Goal: Task Accomplishment & Management: Use online tool/utility

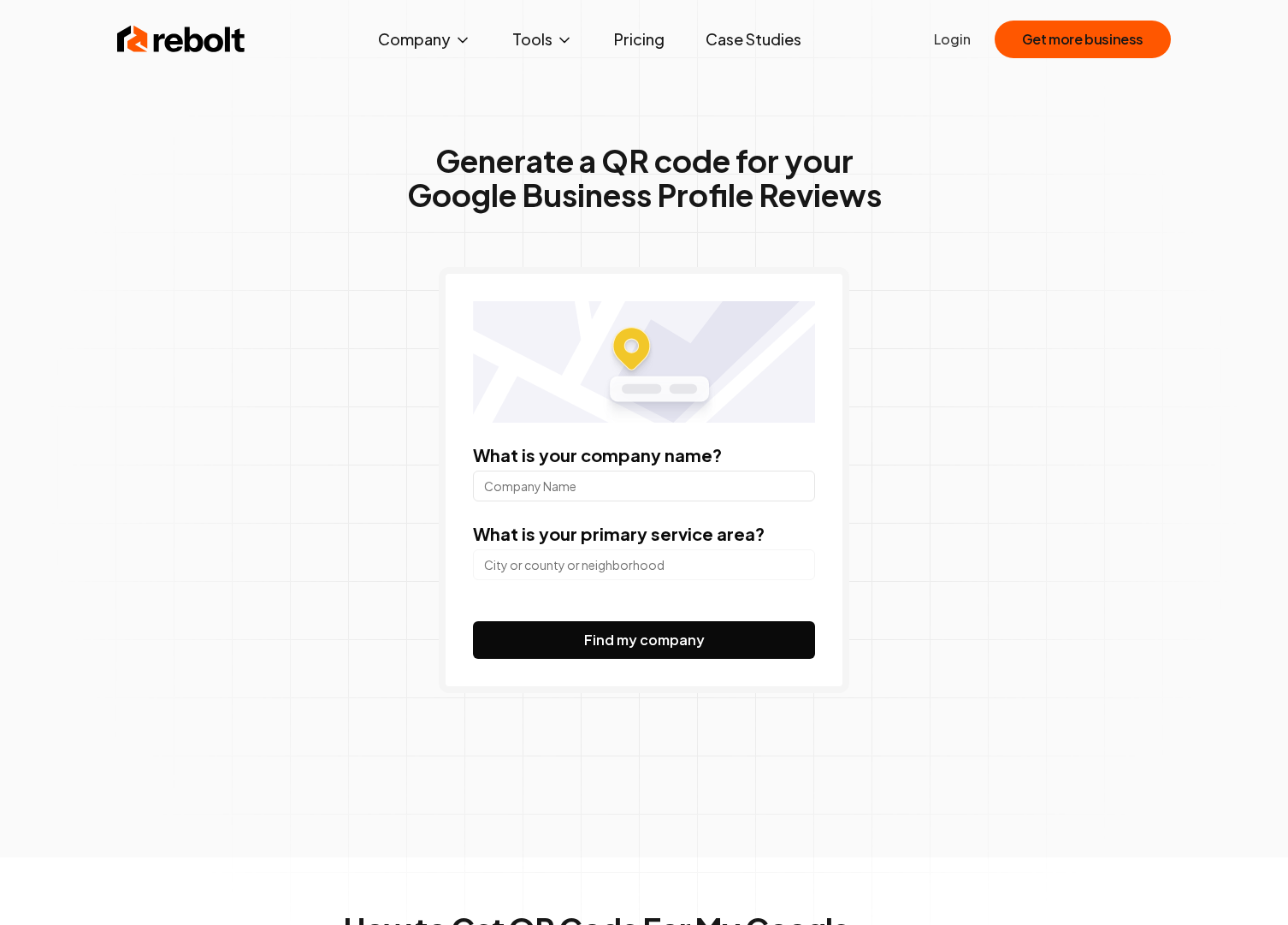
type input "[STREET_ADDRESS]"
type input "Knapes Arboristtjänst AB"
click at [576, 568] on input "search" at bounding box center [643, 564] width 342 height 31
type input "S"
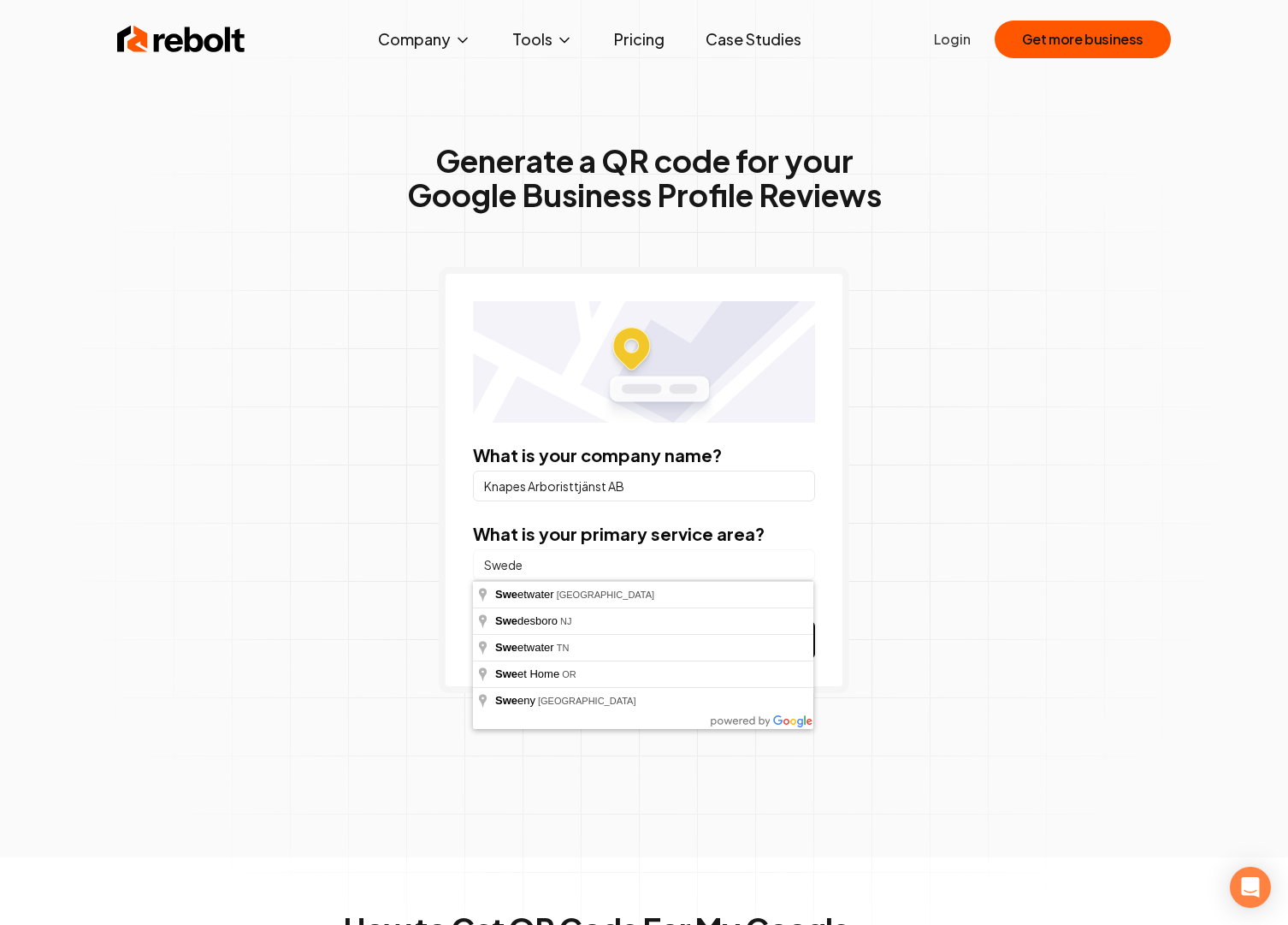
type input "[GEOGRAPHIC_DATA]"
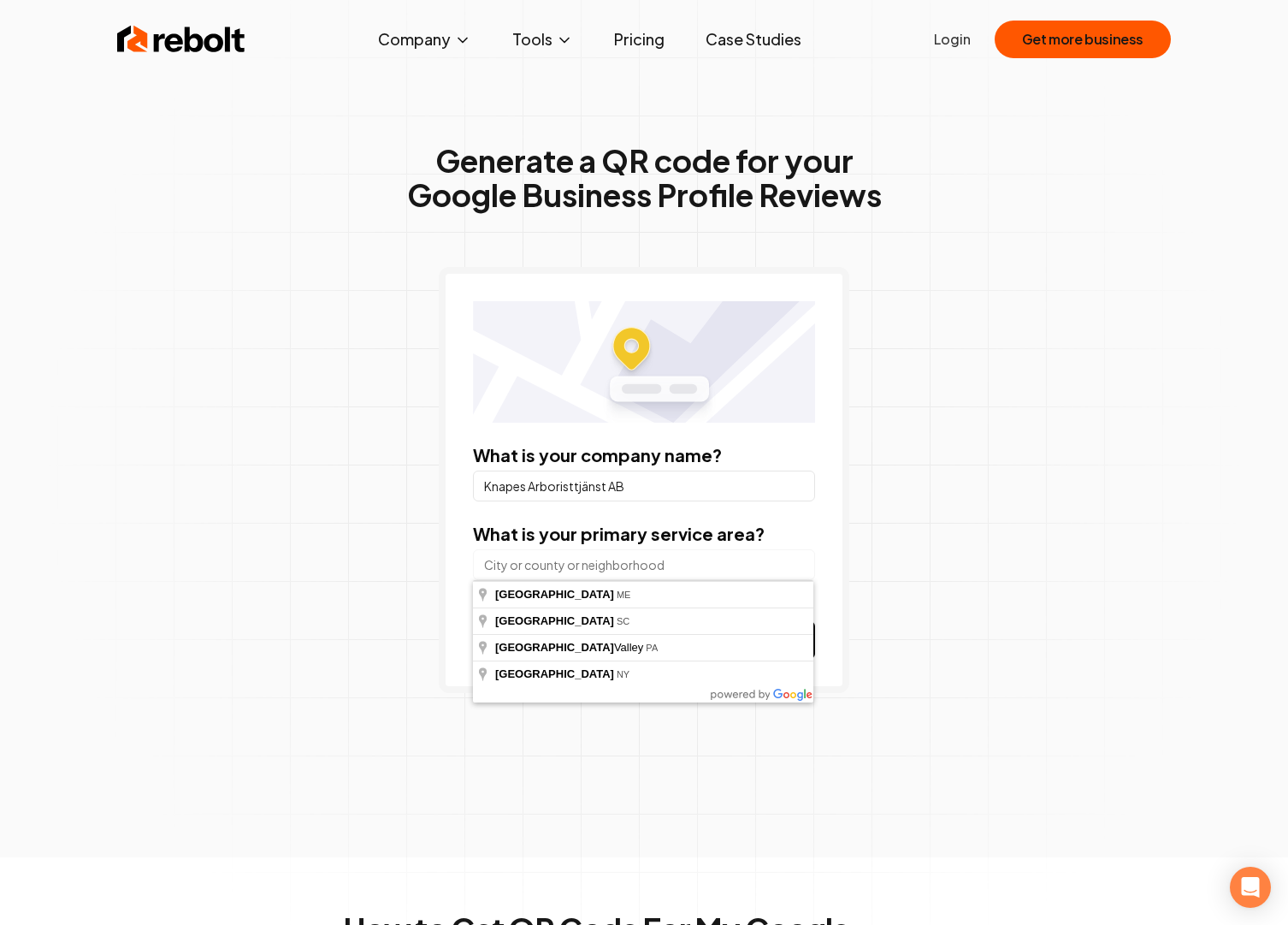
paste input "[STREET_ADDRESS]"
type input "[STREET_ADDRESS]"
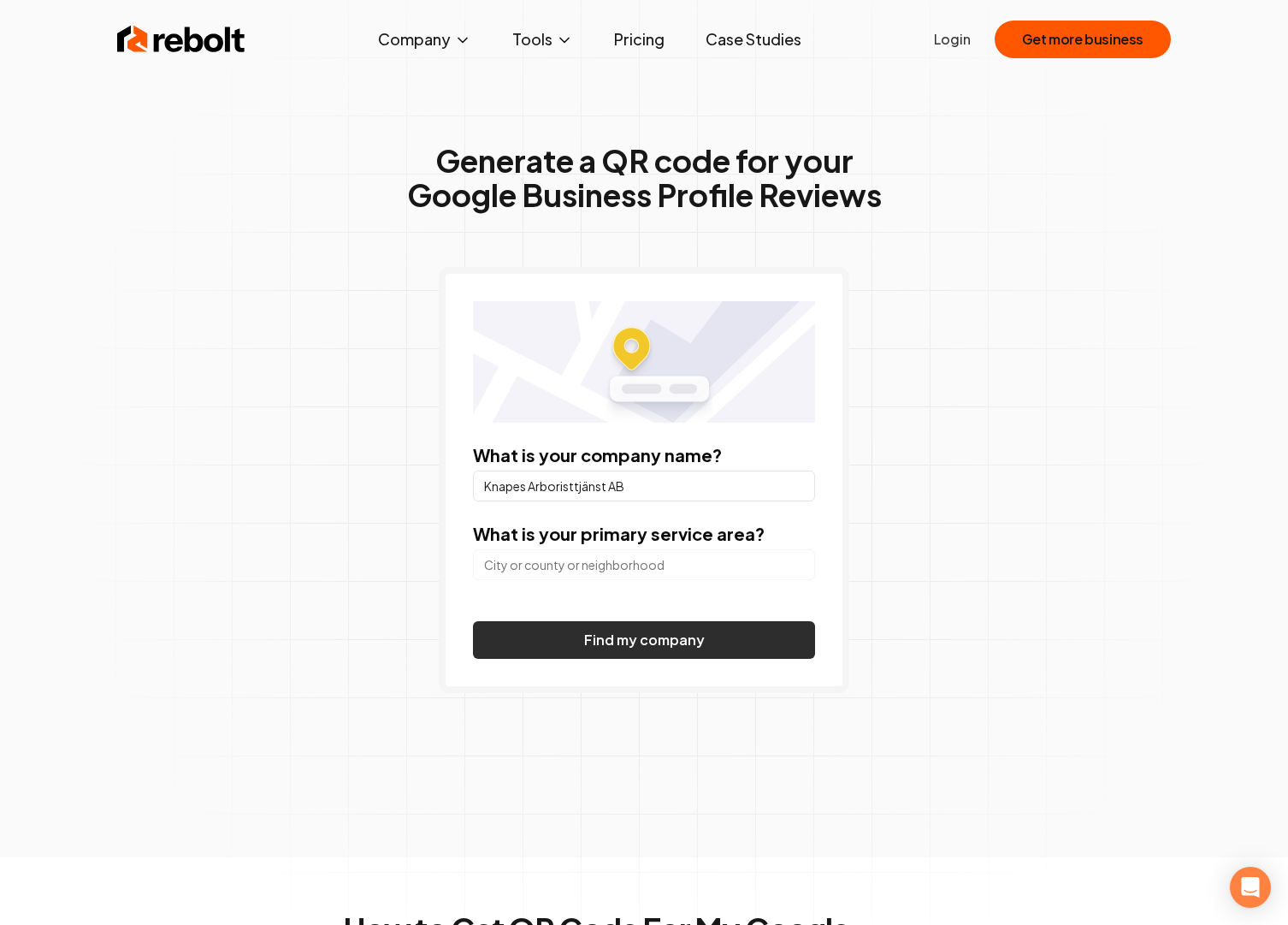
click at [668, 640] on button "Find my company" at bounding box center [643, 640] width 342 height 38
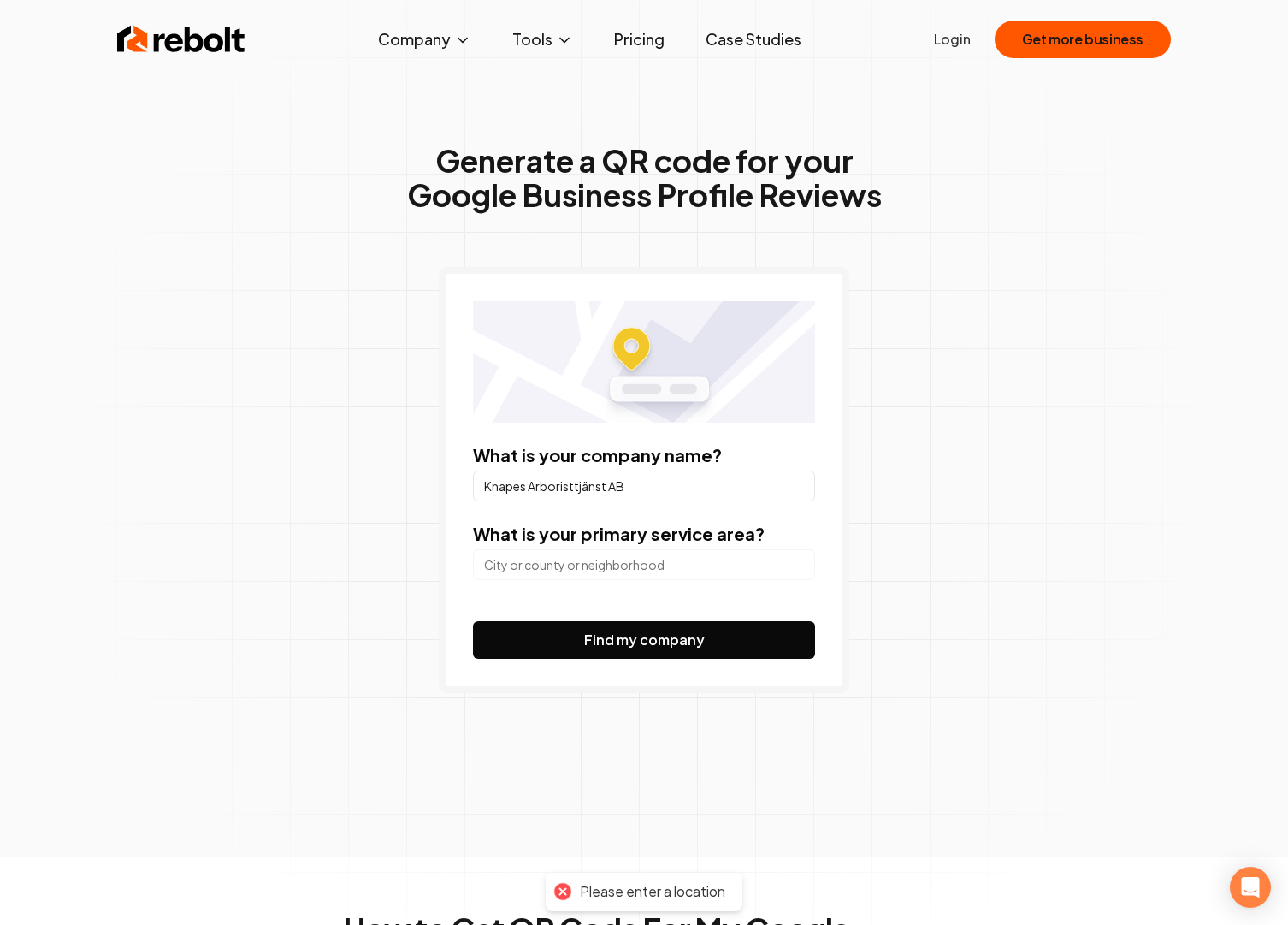
click at [622, 560] on input "search" at bounding box center [643, 564] width 342 height 31
paste input "Björsbovägen 140 424 91 [GEOGRAPHIC_DATA]"
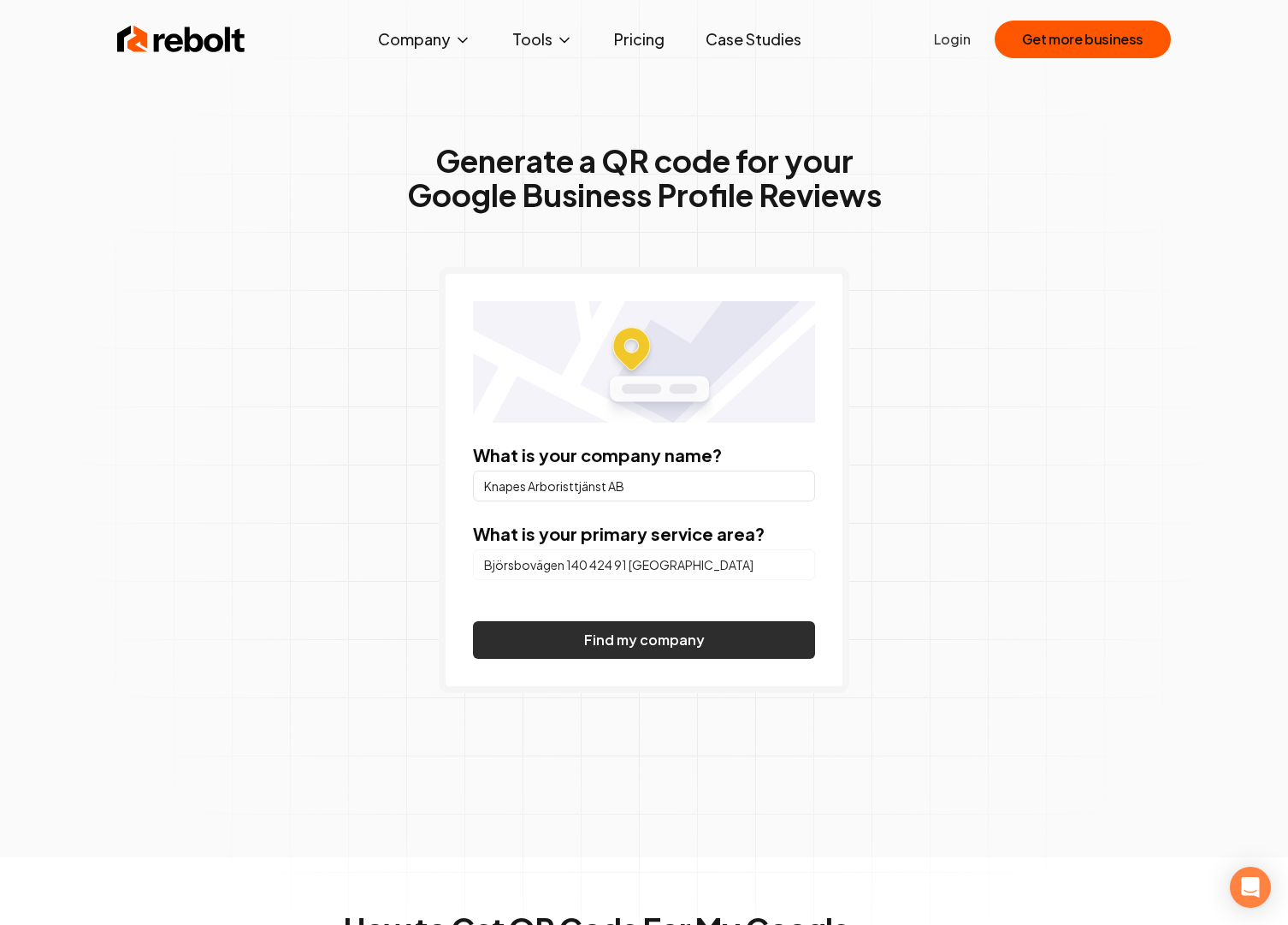
click at [625, 632] on button "Find my company" at bounding box center [643, 640] width 342 height 38
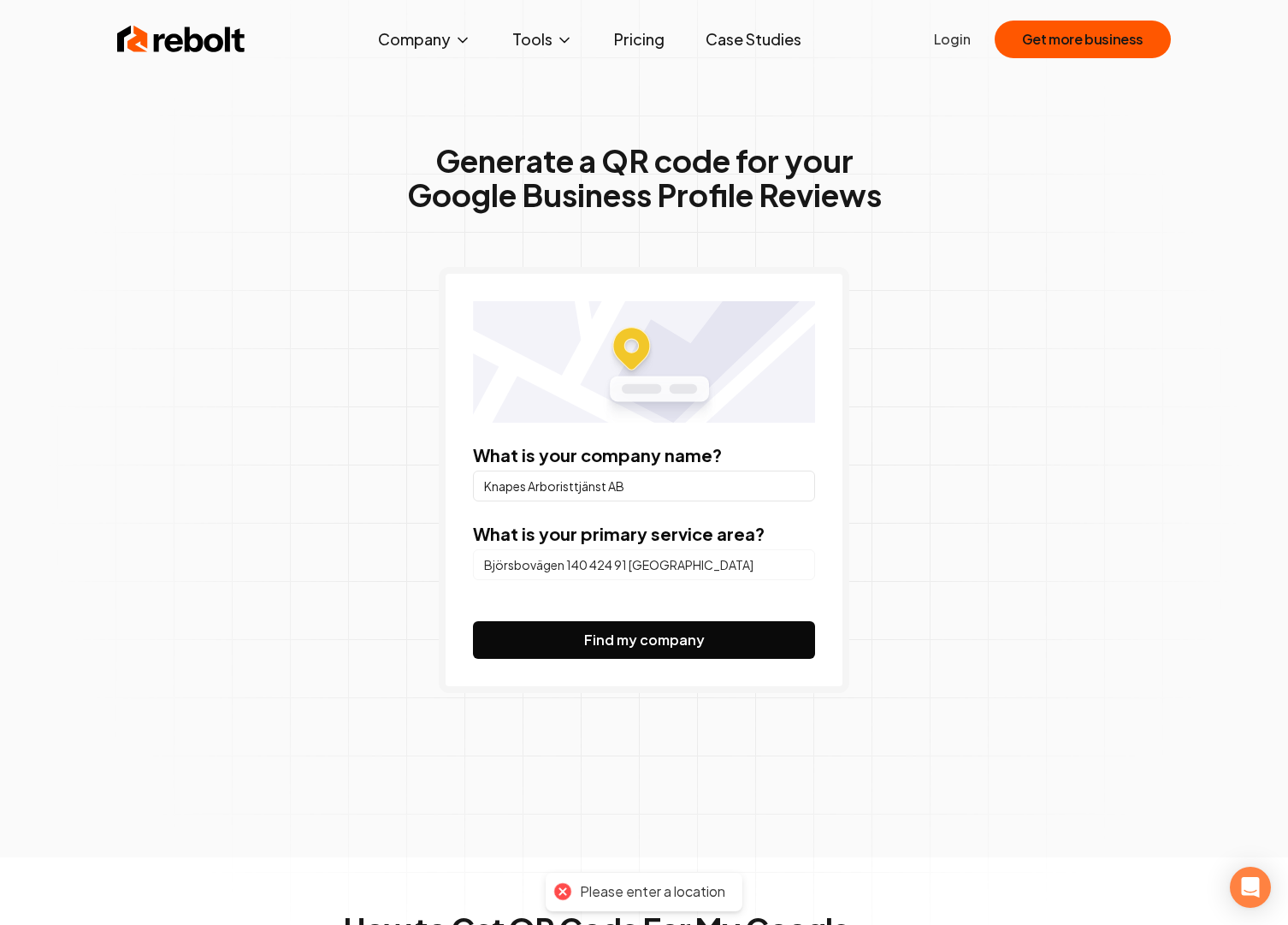
click at [732, 573] on input "Björsbovägen 140 424 91 [GEOGRAPHIC_DATA]" at bounding box center [643, 564] width 342 height 31
drag, startPoint x: 626, startPoint y: 562, endPoint x: 249, endPoint y: 521, distance: 379.2
click at [314, 535] on div "Generate a QR code for your Google Business Profile Reviews What is your compan…" at bounding box center [643, 452] width 876 height 809
click at [563, 564] on input "Olofstorp" at bounding box center [643, 564] width 342 height 31
type input "Olofstorp"
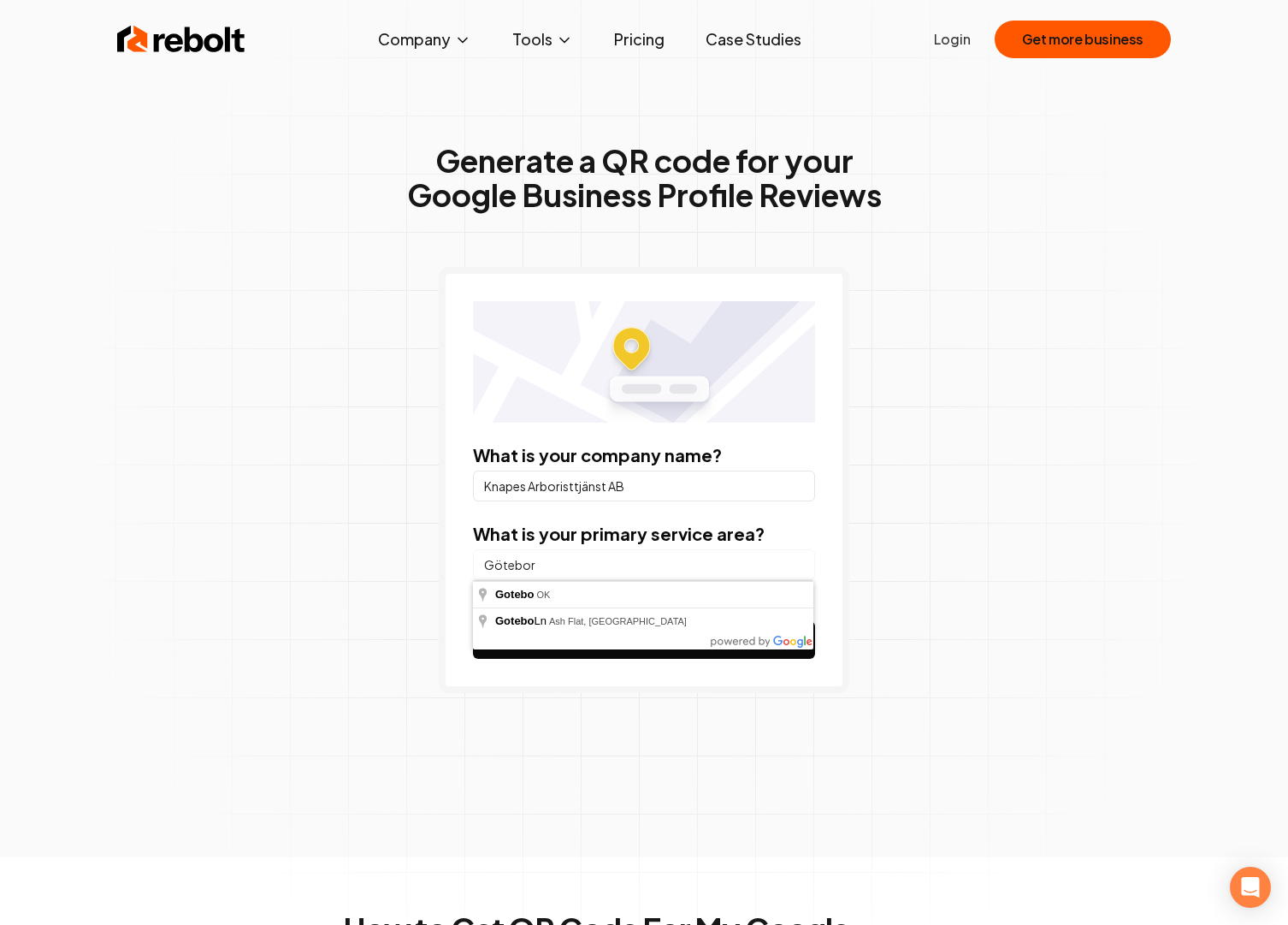
type input "[GEOGRAPHIC_DATA]"
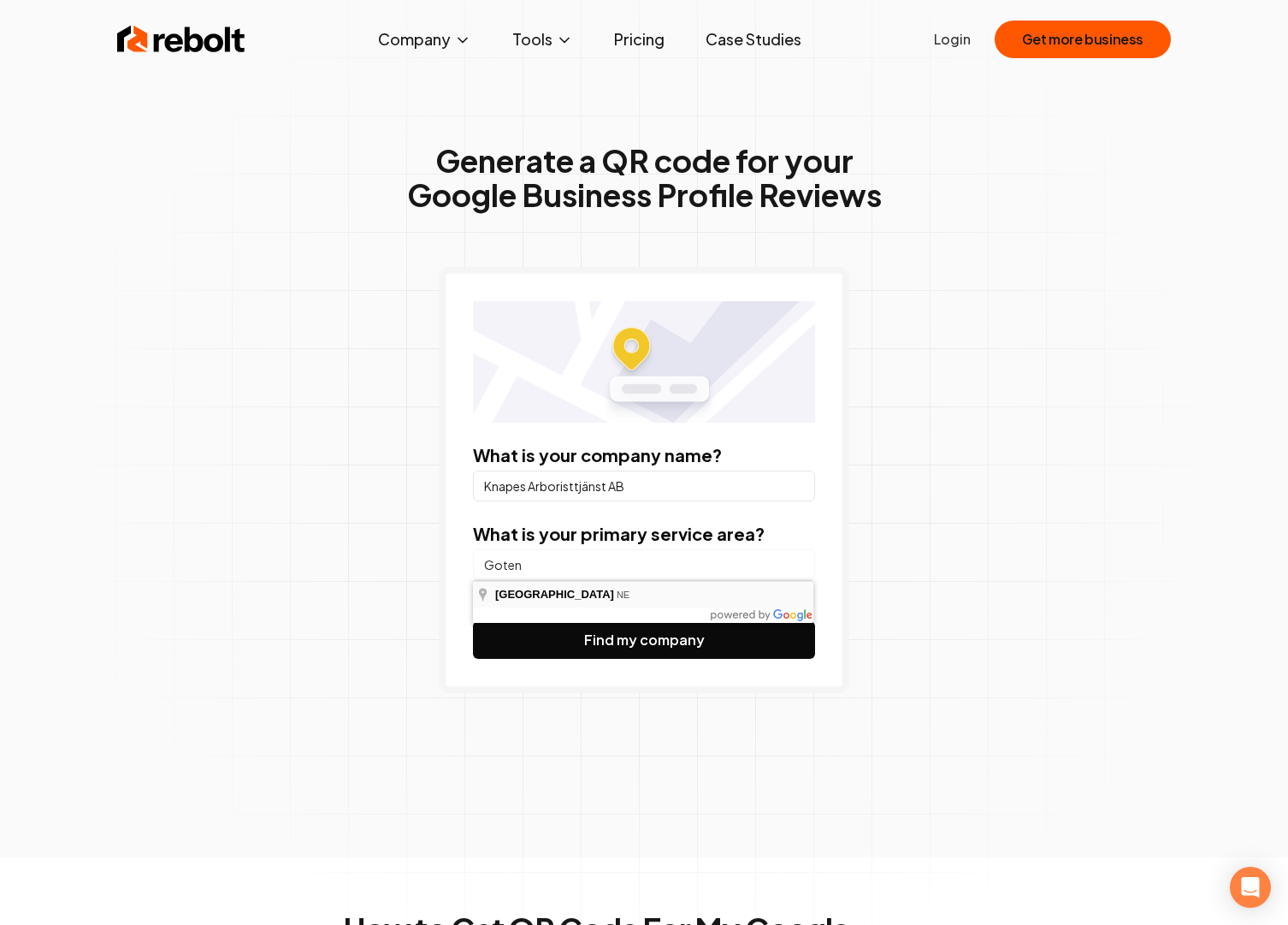
type input "[GEOGRAPHIC_DATA], [GEOGRAPHIC_DATA]"
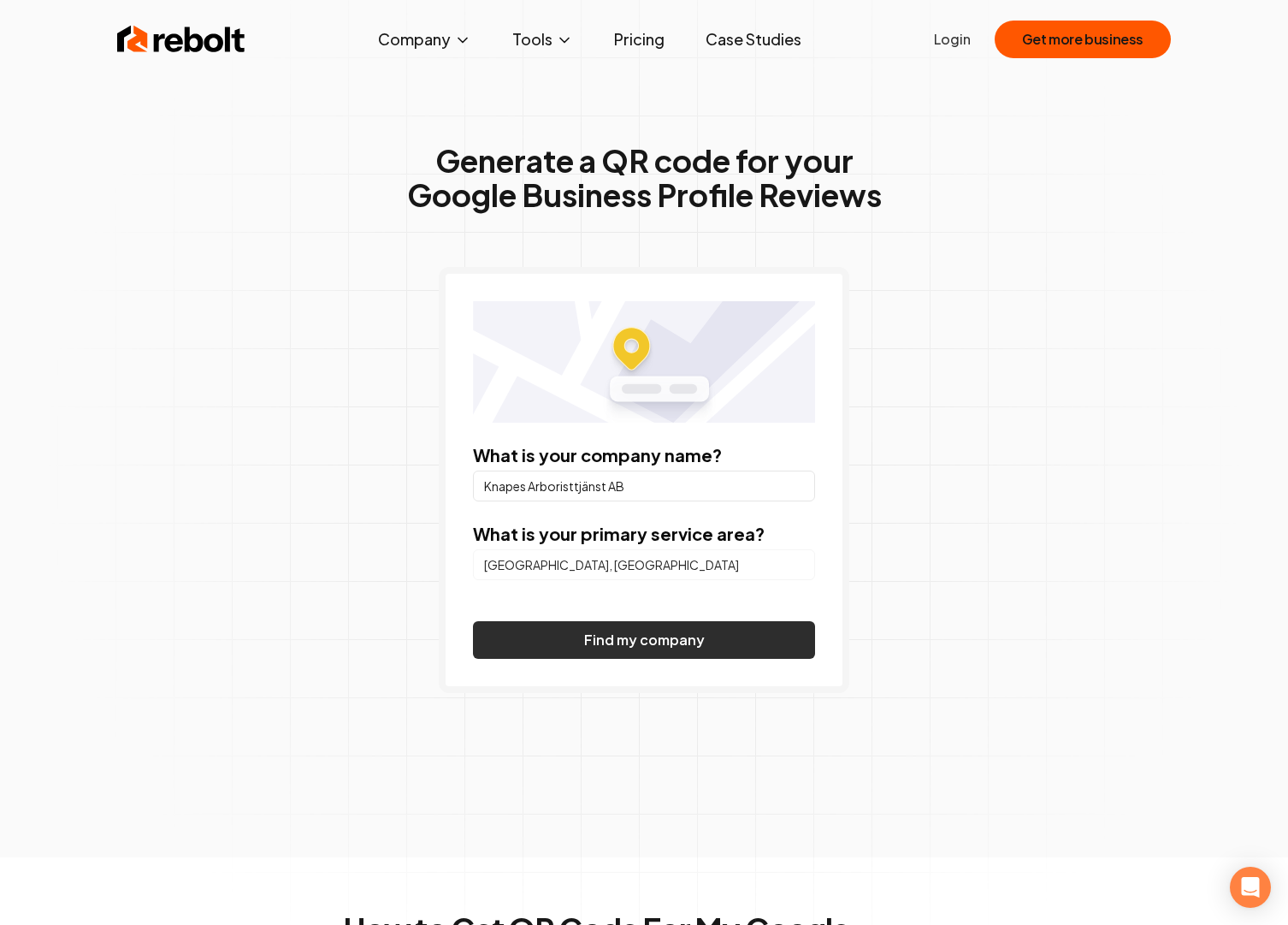
click at [621, 647] on button "Find my company" at bounding box center [643, 640] width 342 height 38
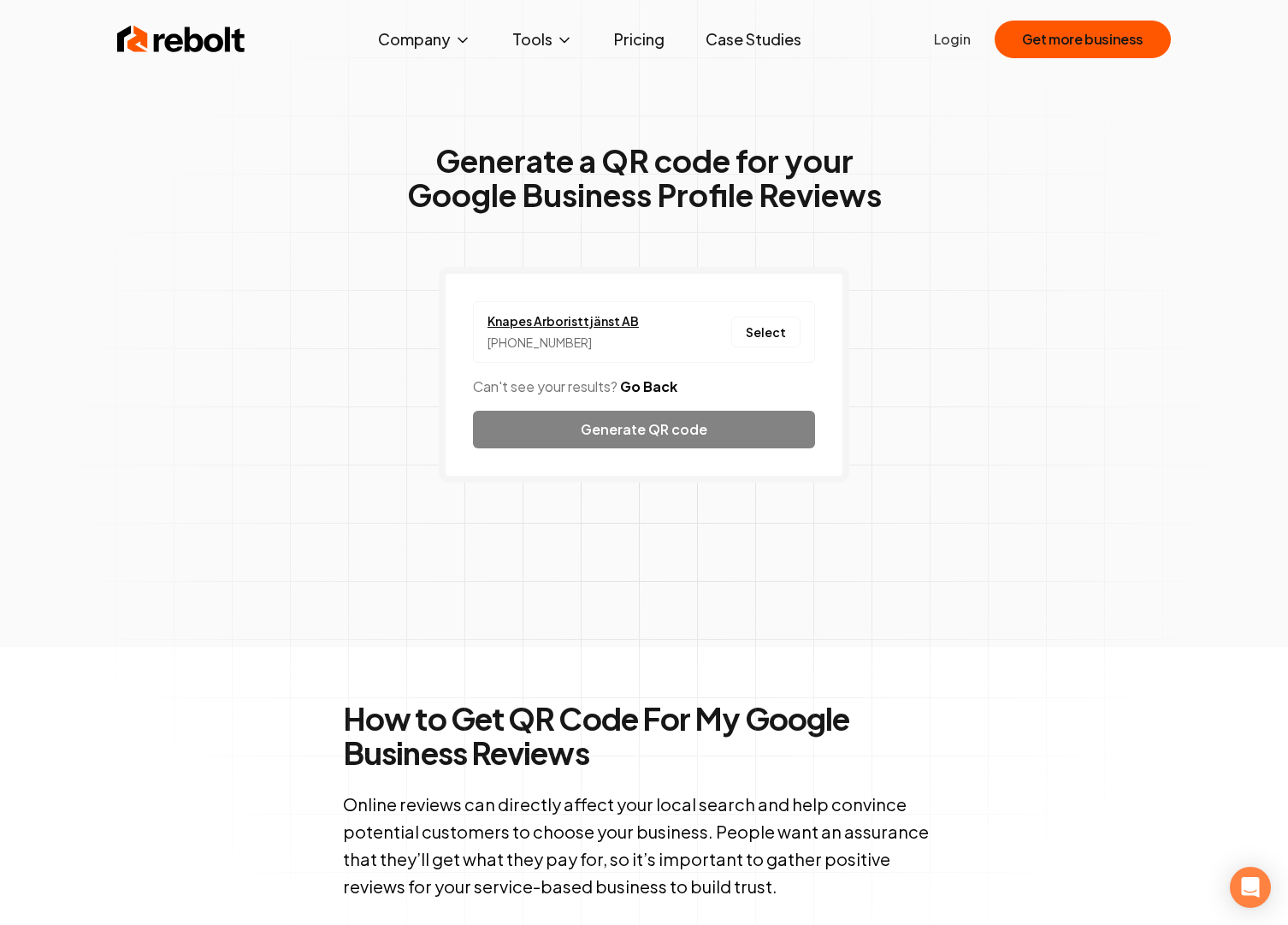
click at [596, 312] on link "Knapes Arboristtjänst AB" at bounding box center [562, 321] width 151 height 18
click at [779, 332] on button "Select" at bounding box center [765, 332] width 69 height 31
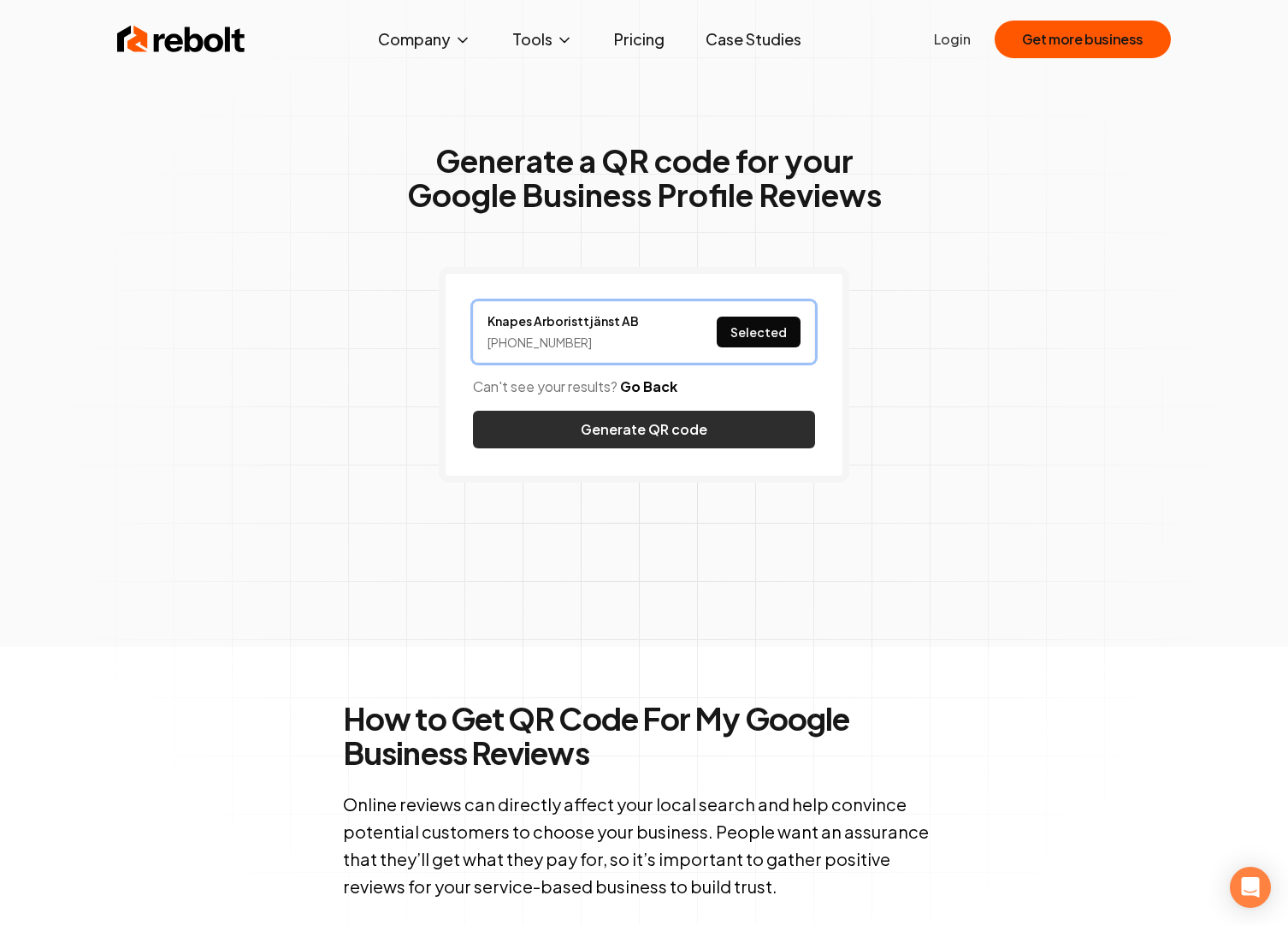
click at [723, 437] on button "Generate QR code" at bounding box center [643, 429] width 342 height 38
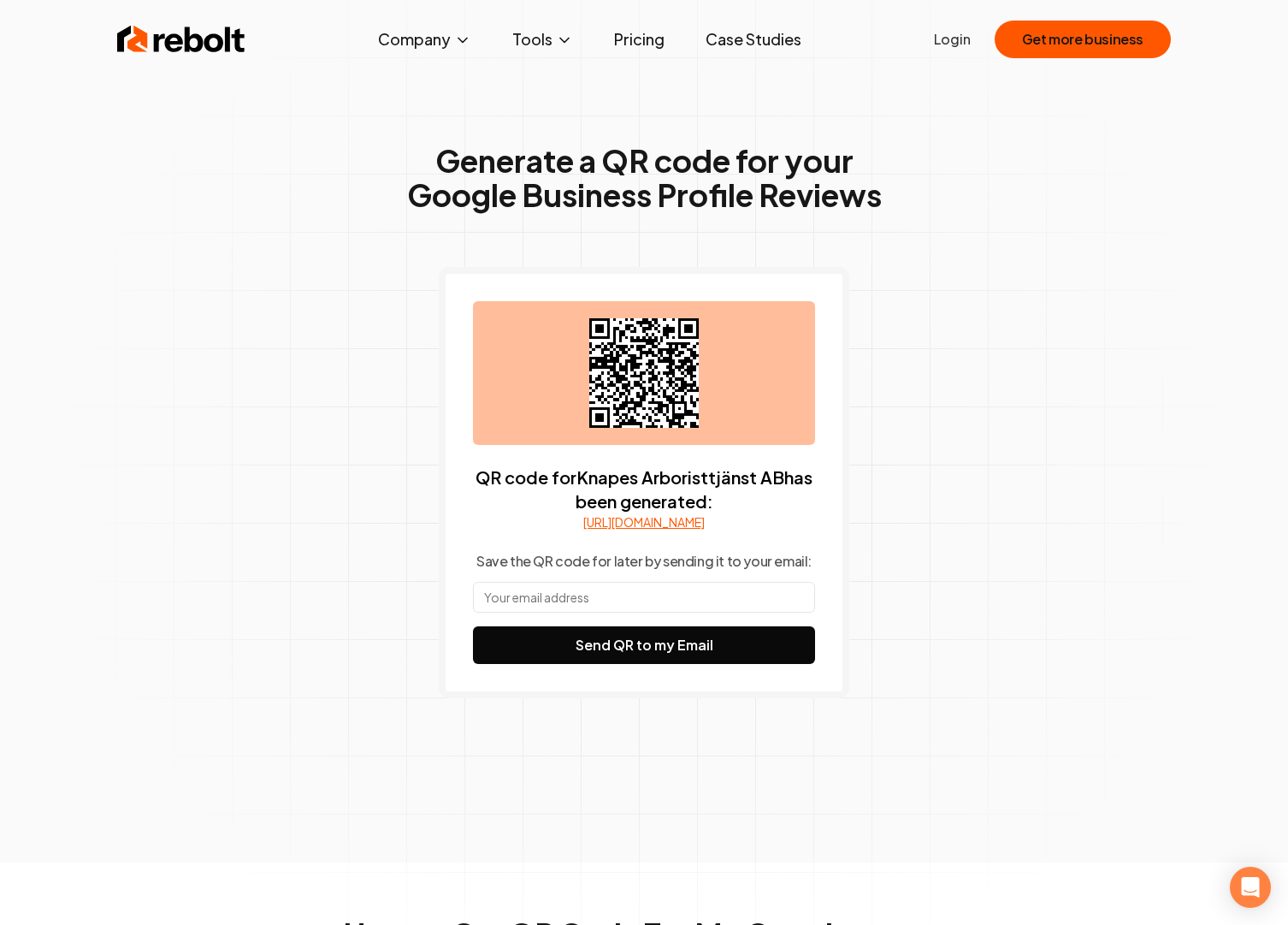
click at [593, 611] on input "text" at bounding box center [643, 597] width 342 height 31
type input "[PERSON_NAME][EMAIL_ADDRESS][DOMAIN_NAME]"
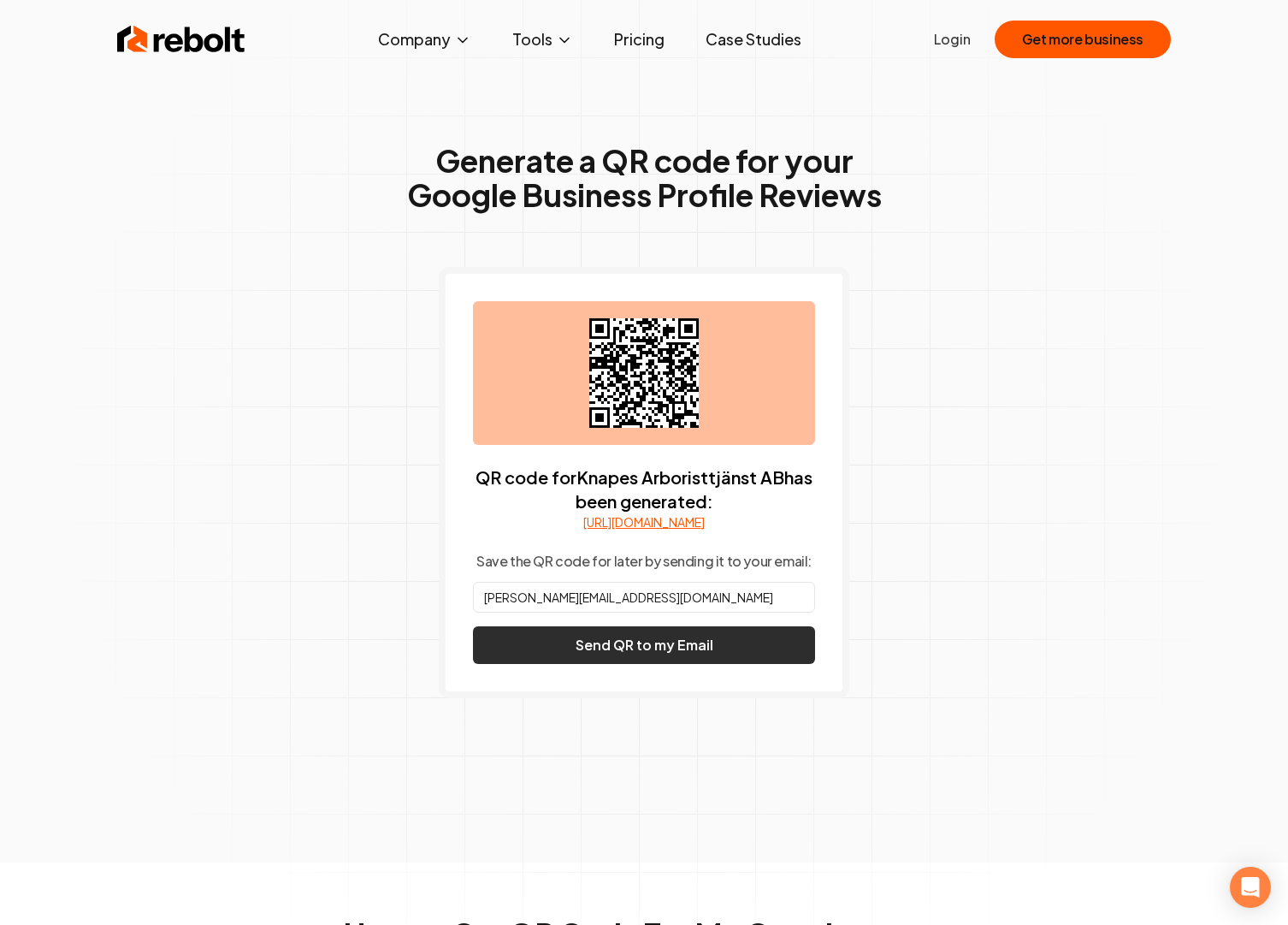
click at [744, 658] on button "Send QR to my Email" at bounding box center [643, 645] width 342 height 38
